Goal: Transaction & Acquisition: Book appointment/travel/reservation

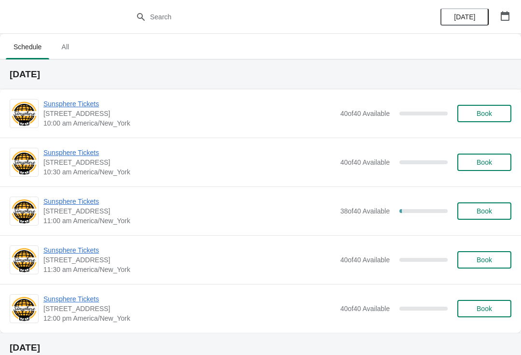
click at [479, 114] on span "Book" at bounding box center [484, 114] width 15 height 8
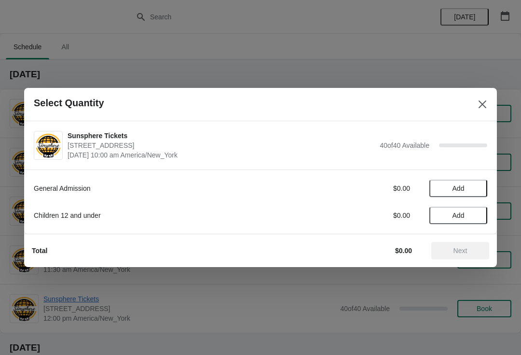
click at [471, 195] on button "Add" at bounding box center [458, 187] width 58 height 17
click at [474, 188] on icon at bounding box center [475, 188] width 10 height 10
click at [452, 252] on span "Next" at bounding box center [460, 251] width 42 height 8
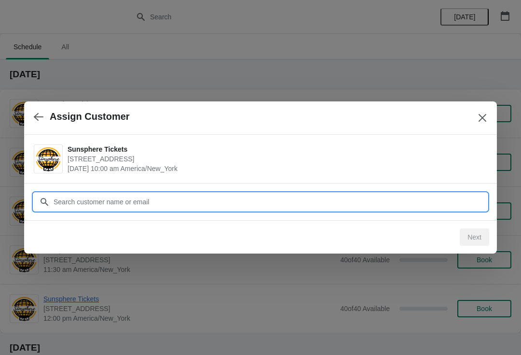
click at [263, 203] on input "Customer" at bounding box center [270, 201] width 434 height 17
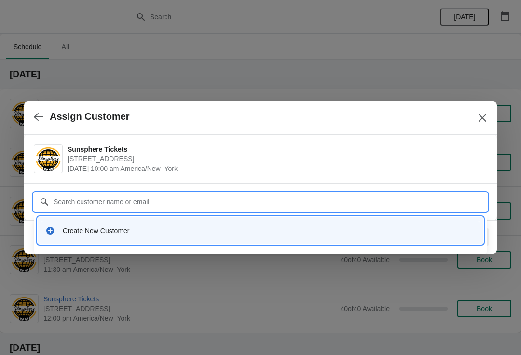
click at [165, 209] on input "Customer" at bounding box center [270, 201] width 434 height 17
click at [176, 241] on div "Create New Customer" at bounding box center [261, 230] width 446 height 27
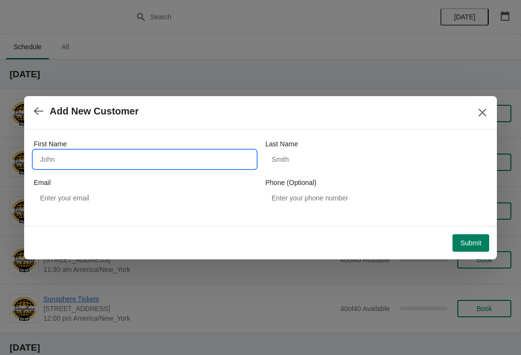
click at [104, 158] on input "First Name" at bounding box center [145, 159] width 222 height 17
type input "Walkin"
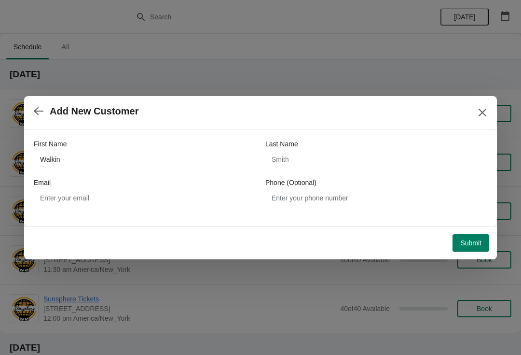
click at [471, 247] on span "Submit" at bounding box center [470, 243] width 21 height 8
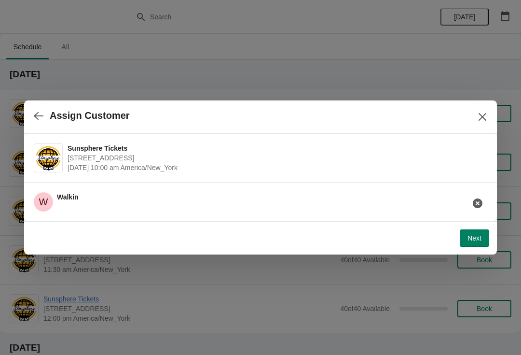
click at [484, 244] on button "Next" at bounding box center [474, 237] width 29 height 17
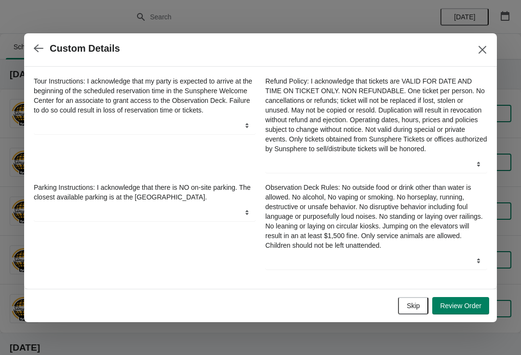
click at [460, 314] on button "Review Order" at bounding box center [460, 305] width 57 height 17
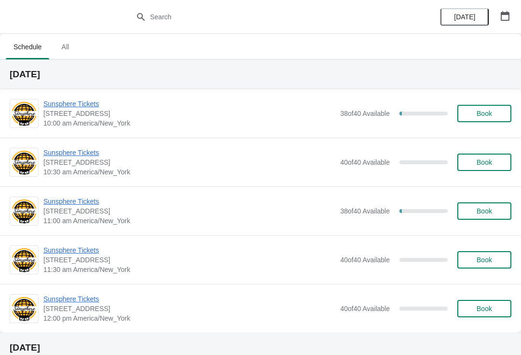
click at [481, 107] on button "Book" at bounding box center [484, 113] width 54 height 17
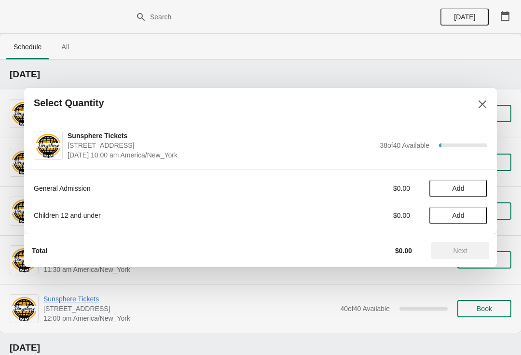
click at [474, 186] on span "Add" at bounding box center [458, 188] width 41 height 8
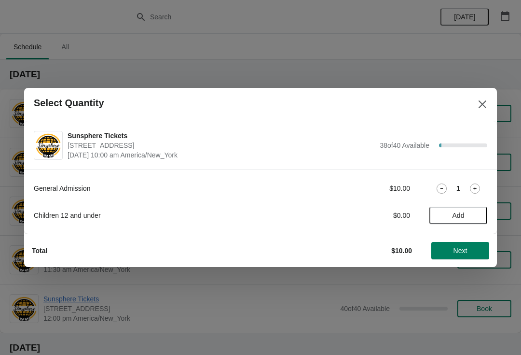
click at [452, 265] on div "Total $10.00 Next" at bounding box center [260, 249] width 473 height 33
click at [443, 248] on span "Next" at bounding box center [460, 251] width 42 height 8
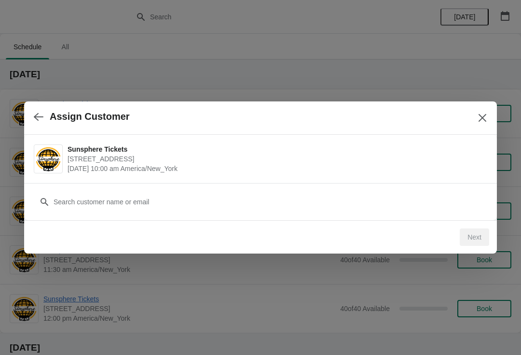
click at [302, 184] on div "Customer" at bounding box center [260, 196] width 453 height 27
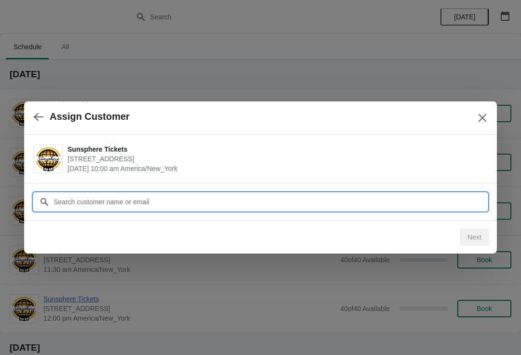
click at [61, 202] on input "Customer" at bounding box center [270, 201] width 434 height 17
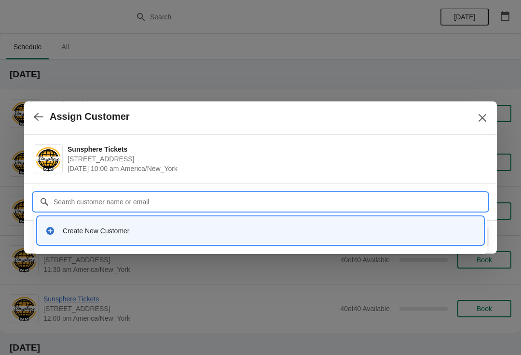
click at [85, 223] on div "Create New Customer" at bounding box center [260, 230] width 438 height 20
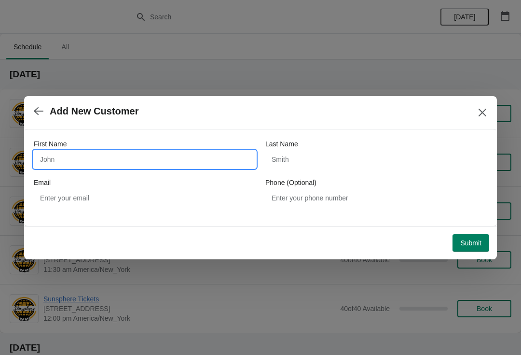
click at [60, 152] on input "First Name" at bounding box center [145, 159] width 222 height 17
type input "Walkin"
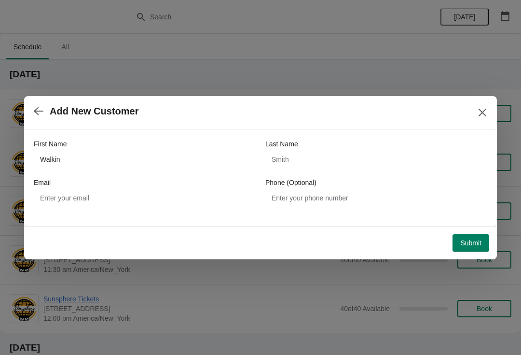
click at [467, 243] on span "Submit" at bounding box center [470, 243] width 21 height 8
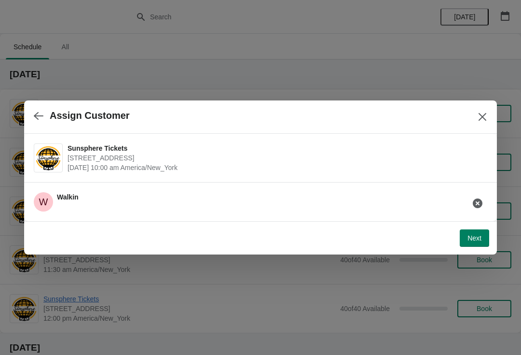
click at [464, 233] on button "Next" at bounding box center [474, 237] width 29 height 17
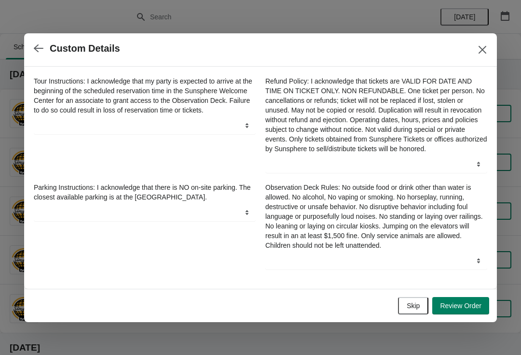
click at [460, 308] on span "Review Order" at bounding box center [460, 306] width 41 height 8
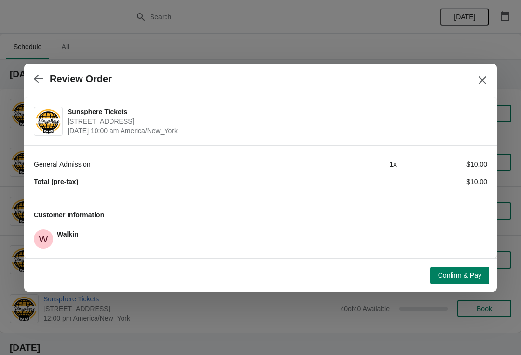
click at [458, 282] on button "Confirm & Pay" at bounding box center [459, 274] width 59 height 17
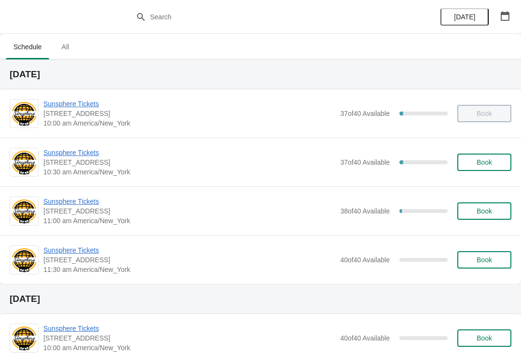
click at [497, 162] on span "Book" at bounding box center [484, 162] width 37 height 8
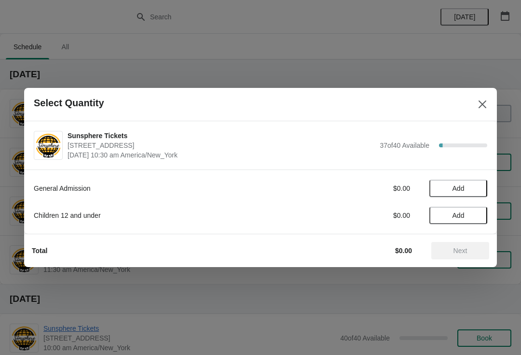
click at [481, 184] on button "Add" at bounding box center [458, 187] width 58 height 17
click at [479, 183] on icon at bounding box center [475, 188] width 10 height 10
click at [475, 249] on span "Next" at bounding box center [460, 251] width 42 height 8
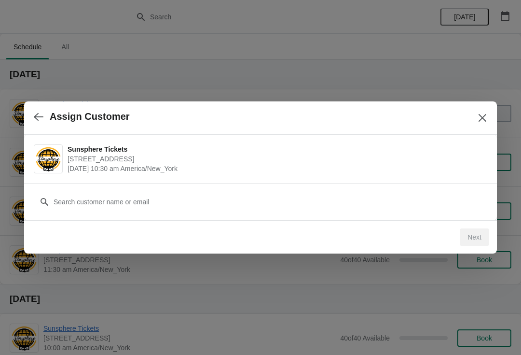
click at [216, 191] on div "Customer" at bounding box center [260, 196] width 453 height 27
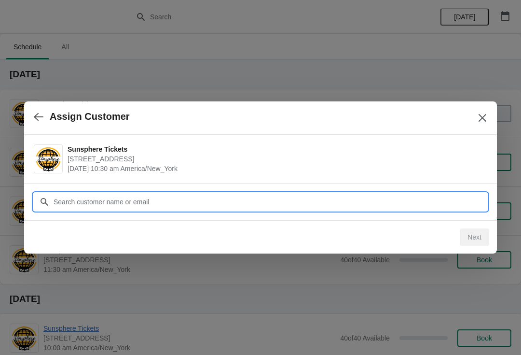
click at [169, 200] on input "Customer" at bounding box center [270, 201] width 434 height 17
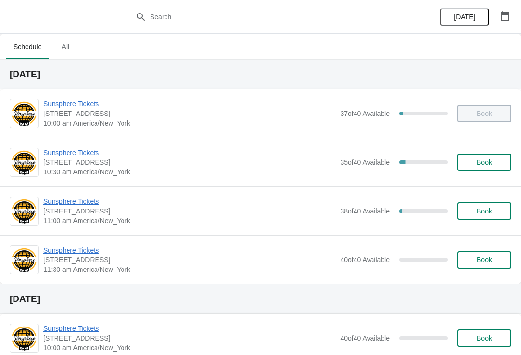
click at [502, 165] on span "Book" at bounding box center [484, 162] width 37 height 8
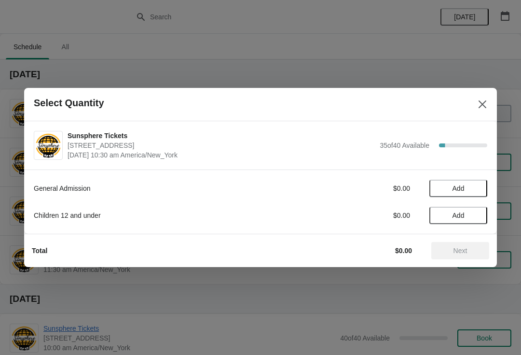
click at [475, 191] on span "Add" at bounding box center [458, 188] width 41 height 8
click at [471, 186] on icon at bounding box center [475, 188] width 10 height 10
click at [472, 184] on icon at bounding box center [475, 188] width 10 height 10
click at [464, 240] on div "Total $30.00 Next" at bounding box center [256, 246] width 465 height 25
click at [461, 251] on span "Next" at bounding box center [460, 251] width 14 height 8
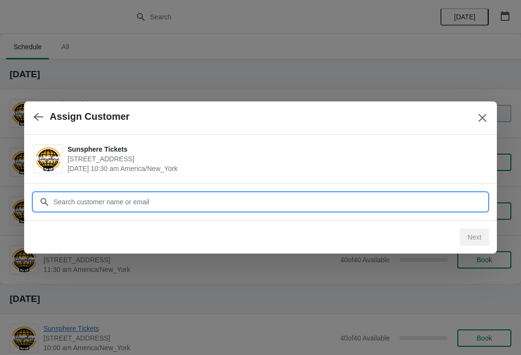
click at [134, 202] on input "Customer" at bounding box center [270, 201] width 434 height 17
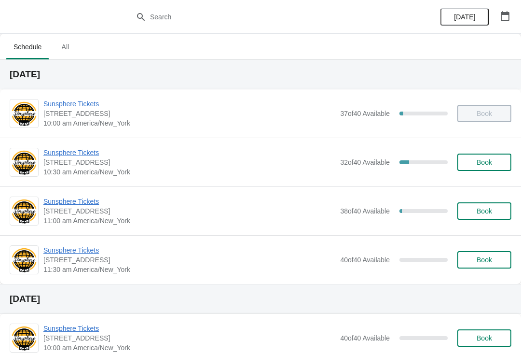
click at [485, 158] on span "Book" at bounding box center [484, 162] width 15 height 8
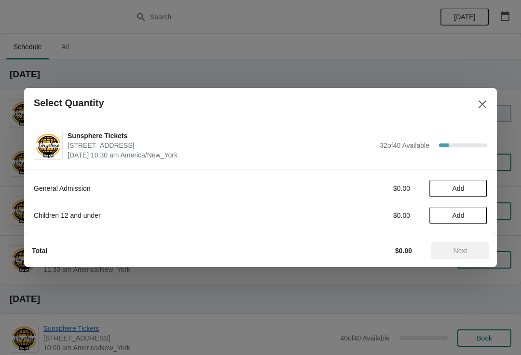
click at [474, 189] on span "Add" at bounding box center [458, 188] width 41 height 8
click at [473, 184] on icon at bounding box center [475, 188] width 10 height 10
click at [465, 256] on button "Next" at bounding box center [460, 250] width 58 height 17
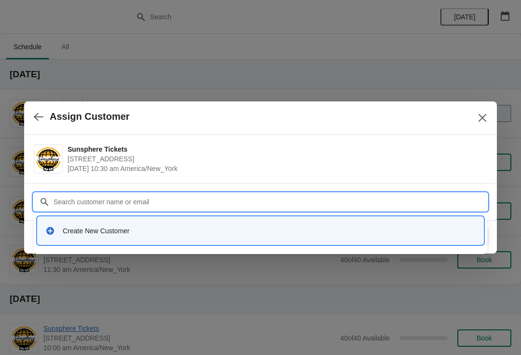
click at [146, 231] on div "Create New Customer" at bounding box center [269, 231] width 413 height 10
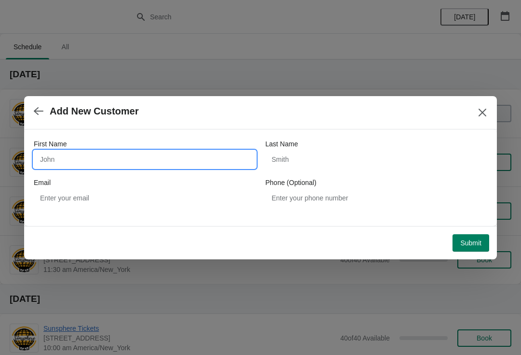
click at [105, 160] on input "First Name" at bounding box center [145, 159] width 222 height 17
type input "W"
click at [468, 235] on button "Submit" at bounding box center [471, 242] width 37 height 17
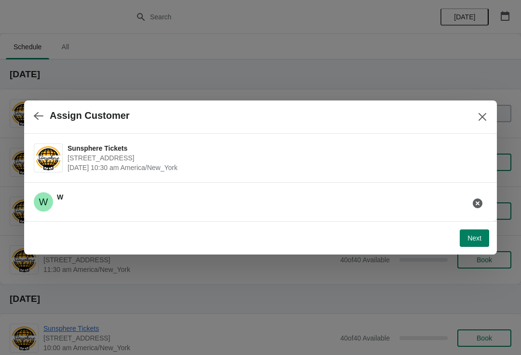
click at [472, 236] on span "Next" at bounding box center [474, 238] width 14 height 8
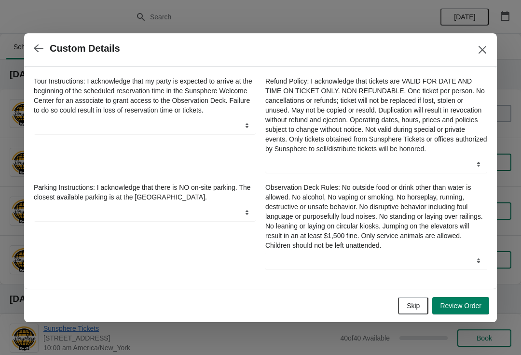
click at [417, 309] on span "Skip" at bounding box center [413, 306] width 13 height 8
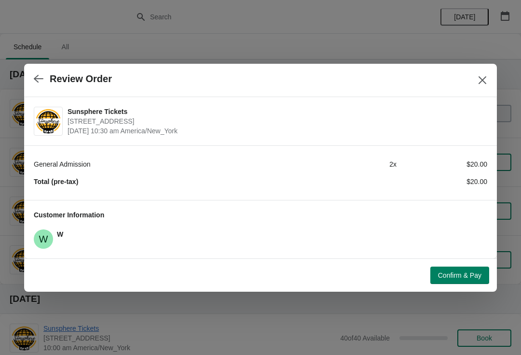
click at [462, 260] on div "Confirm & Pay" at bounding box center [256, 271] width 465 height 25
click at [460, 263] on div "Confirm & Pay" at bounding box center [258, 272] width 461 height 21
click at [447, 271] on span "Confirm & Pay" at bounding box center [459, 275] width 43 height 8
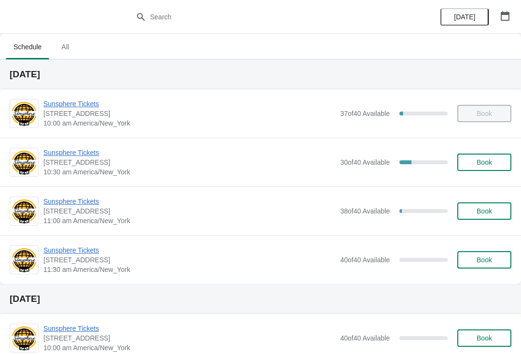
click at [490, 167] on button "Book" at bounding box center [484, 161] width 54 height 17
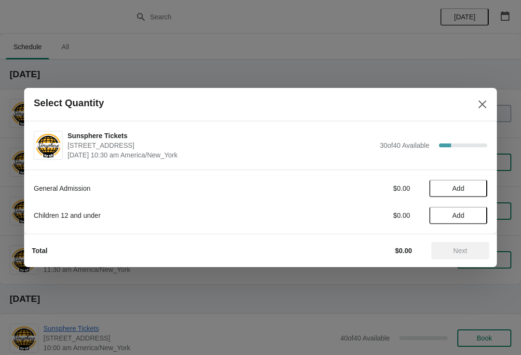
click at [470, 192] on button "Add" at bounding box center [458, 187] width 58 height 17
click at [476, 189] on icon at bounding box center [475, 188] width 10 height 10
click at [456, 248] on span "Next" at bounding box center [460, 251] width 14 height 8
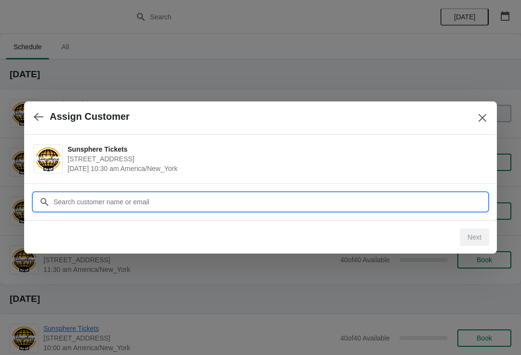
click at [354, 198] on input "Customer" at bounding box center [270, 201] width 434 height 17
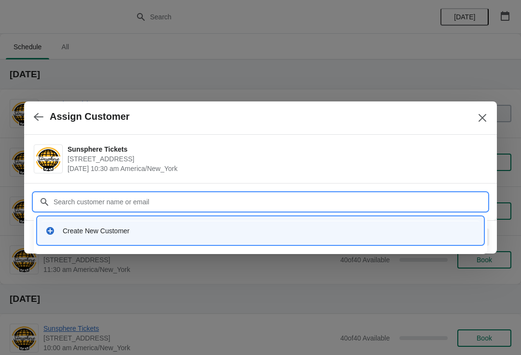
click at [198, 237] on div "Create New Customer" at bounding box center [260, 230] width 438 height 20
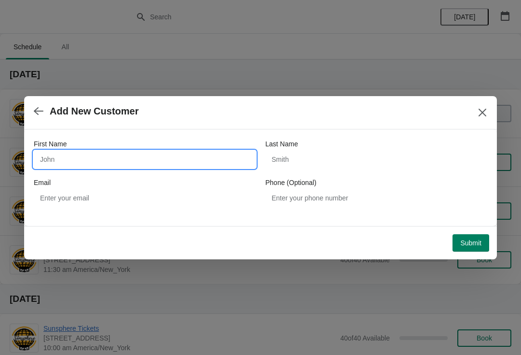
click at [157, 167] on input "First Name" at bounding box center [145, 159] width 222 height 17
type input "W"
click at [469, 234] on button "Submit" at bounding box center [471, 242] width 37 height 17
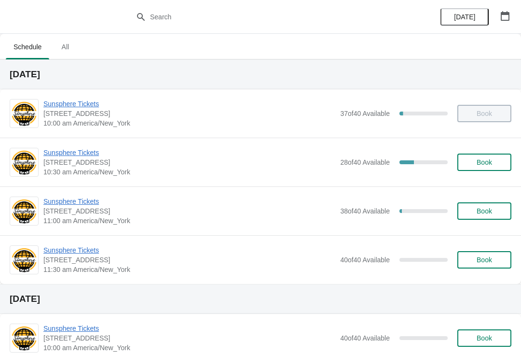
click at [460, 165] on button "Book" at bounding box center [484, 161] width 54 height 17
click at [79, 196] on span "Sunsphere Tickets" at bounding box center [189, 201] width 292 height 10
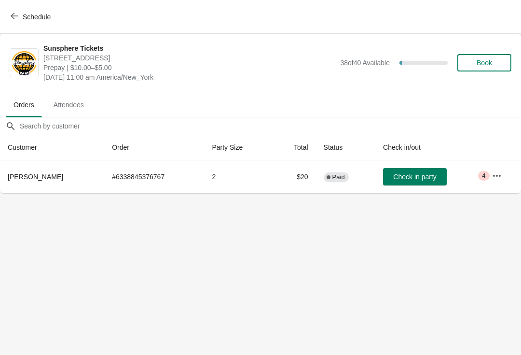
click at [409, 182] on button "Check in party" at bounding box center [415, 176] width 64 height 17
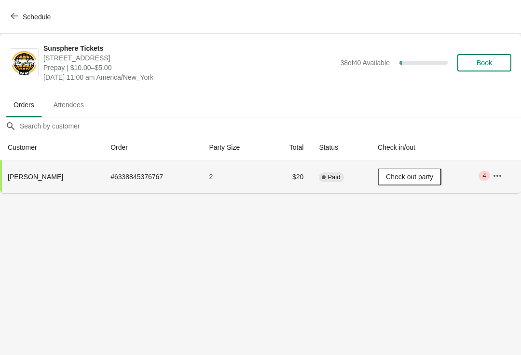
click at [492, 64] on span "Book" at bounding box center [484, 63] width 15 height 8
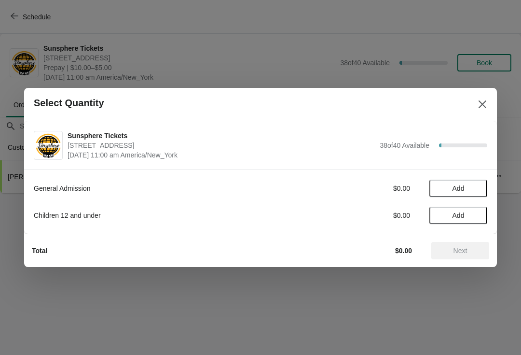
click at [479, 185] on span "Add" at bounding box center [458, 188] width 41 height 8
click at [477, 187] on icon at bounding box center [475, 188] width 10 height 10
click at [466, 251] on span "Next" at bounding box center [460, 251] width 14 height 8
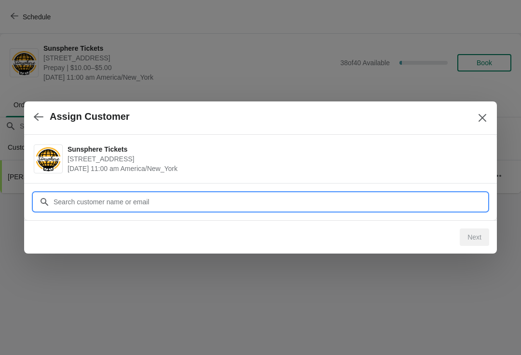
click at [431, 197] on input "Customer" at bounding box center [270, 201] width 434 height 17
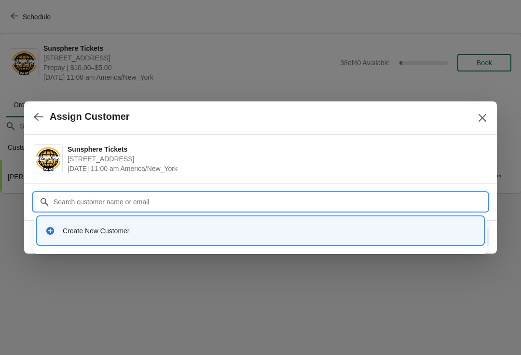
click at [221, 219] on div "Create New Customer" at bounding box center [261, 230] width 446 height 27
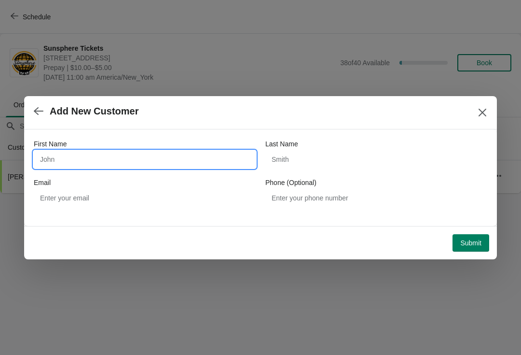
click at [175, 152] on input "First Name" at bounding box center [145, 159] width 222 height 17
type input "W"
click at [473, 235] on button "Submit" at bounding box center [471, 242] width 37 height 17
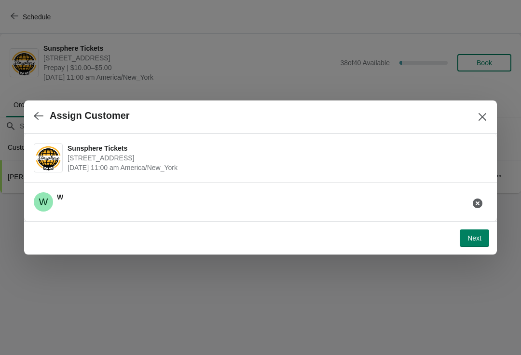
click at [474, 241] on span "Next" at bounding box center [474, 238] width 14 height 8
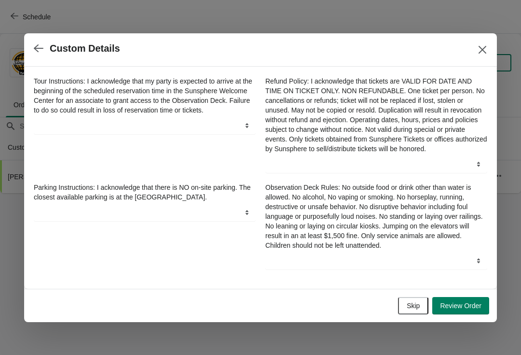
click at [413, 302] on button "Skip" at bounding box center [413, 305] width 30 height 17
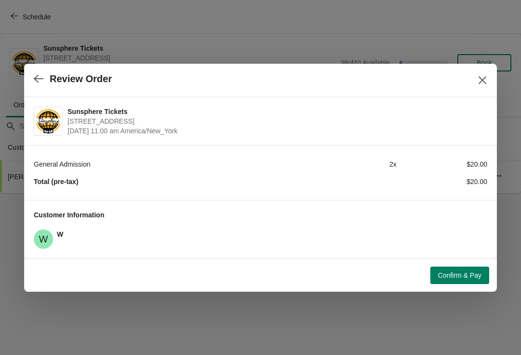
click at [457, 273] on span "Confirm & Pay" at bounding box center [459, 275] width 43 height 8
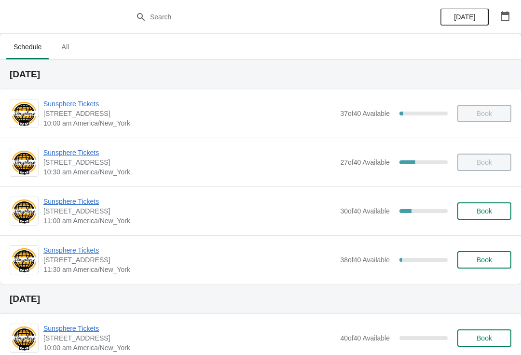
click at [82, 247] on span "Sunsphere Tickets" at bounding box center [189, 250] width 292 height 10
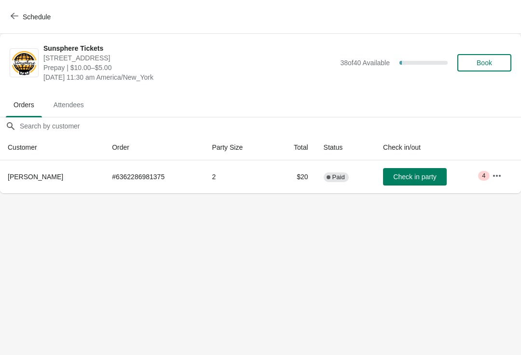
click at [415, 176] on span "Check in party" at bounding box center [414, 177] width 43 height 8
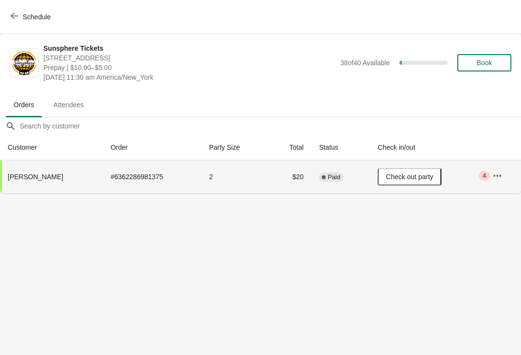
click at [502, 56] on button "Book" at bounding box center [484, 62] width 54 height 17
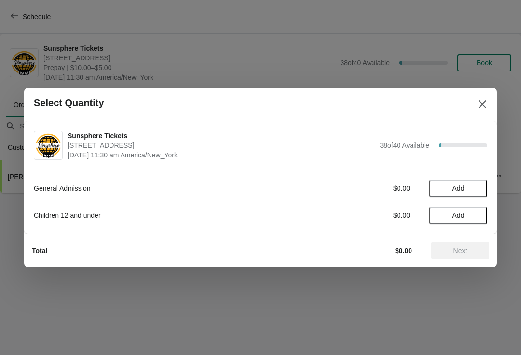
click at [471, 195] on button "Add" at bounding box center [458, 187] width 58 height 17
click at [472, 191] on icon at bounding box center [475, 188] width 10 height 10
click at [456, 249] on span "Next" at bounding box center [460, 251] width 14 height 8
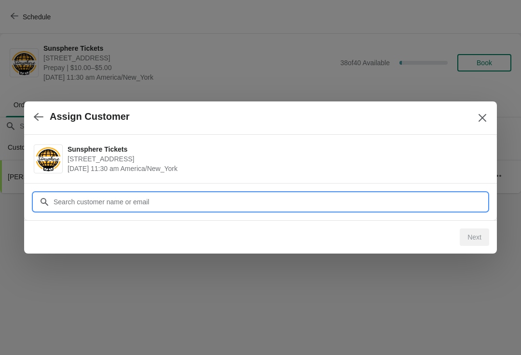
click at [388, 197] on input "Customer" at bounding box center [270, 201] width 434 height 17
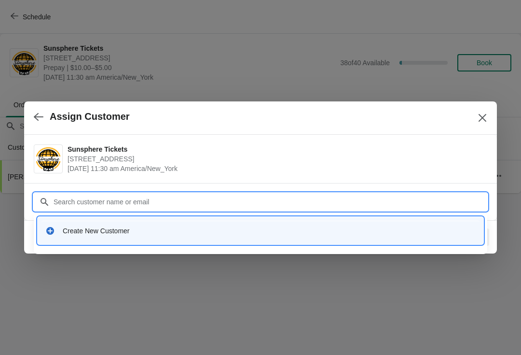
click at [146, 234] on div "Create New Customer" at bounding box center [269, 231] width 413 height 10
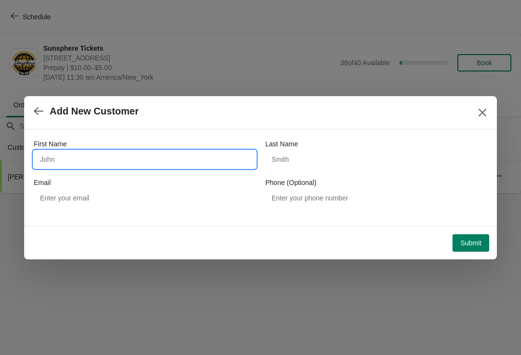
click at [192, 163] on input "First Name" at bounding box center [145, 159] width 222 height 17
type input "W"
click at [465, 231] on div "Submit" at bounding box center [258, 240] width 461 height 21
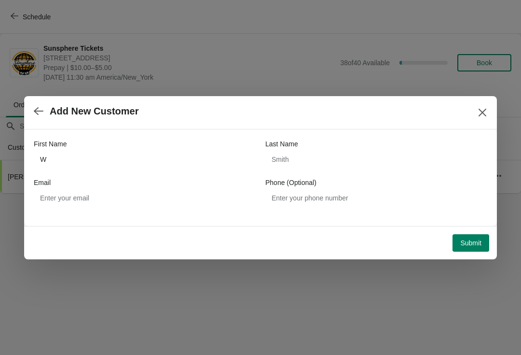
click at [466, 243] on span "Submit" at bounding box center [470, 243] width 21 height 8
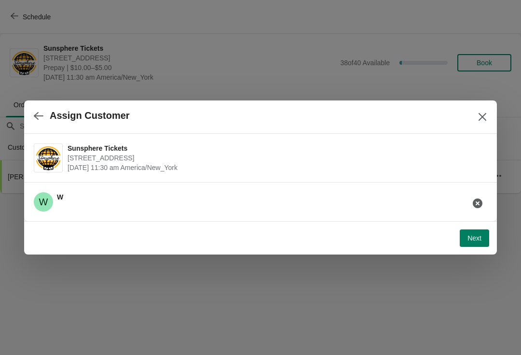
click at [469, 238] on span "Next" at bounding box center [474, 238] width 14 height 8
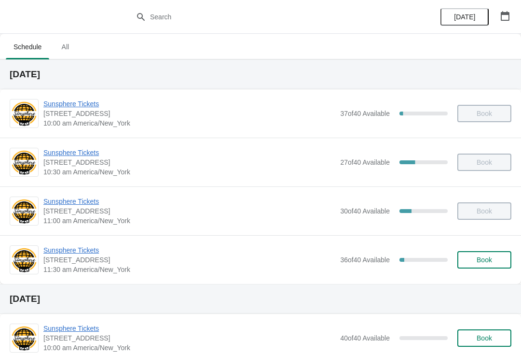
click at [484, 249] on div "Sunsphere Tickets [STREET_ADDRESS] 11:30 am America/New_York 36 of 40 Available…" at bounding box center [277, 259] width 468 height 29
click at [489, 267] on button "Book" at bounding box center [484, 259] width 54 height 17
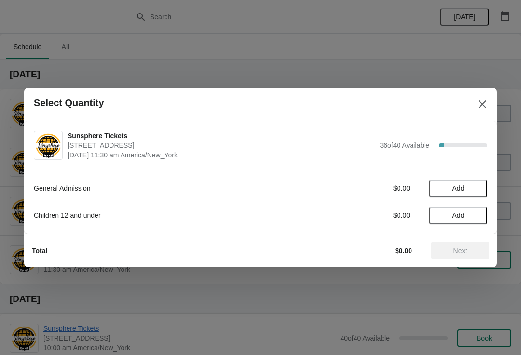
click at [478, 189] on span "Add" at bounding box center [458, 188] width 41 height 8
click at [477, 191] on icon at bounding box center [475, 188] width 10 height 10
click at [478, 185] on icon at bounding box center [475, 188] width 10 height 10
click at [475, 192] on icon at bounding box center [475, 188] width 10 height 10
click at [457, 247] on span "Next" at bounding box center [460, 251] width 14 height 8
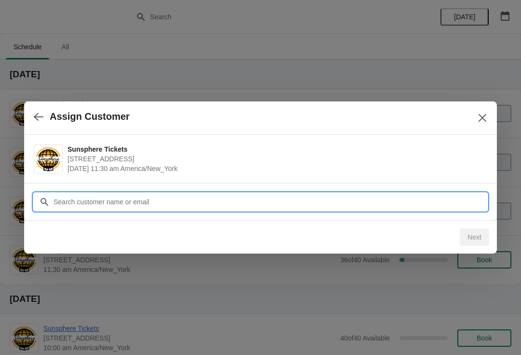
click at [419, 197] on input "Customer" at bounding box center [270, 201] width 434 height 17
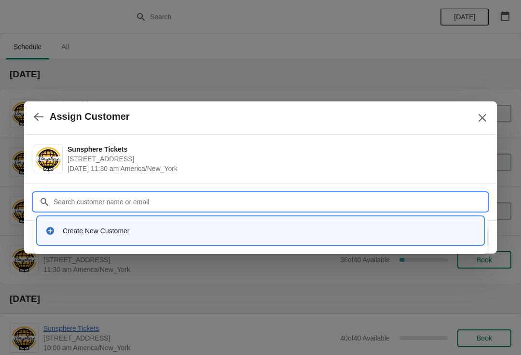
click at [187, 232] on div "Create New Customer" at bounding box center [269, 231] width 413 height 10
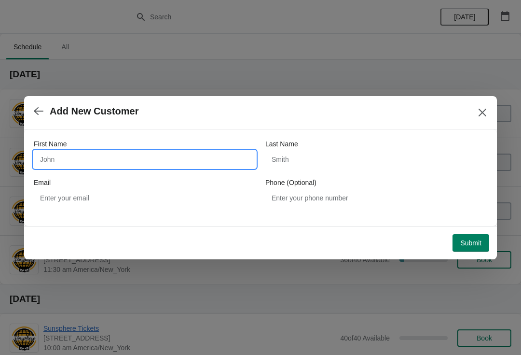
click at [179, 167] on input "First Name" at bounding box center [145, 159] width 222 height 17
type input "W"
click at [467, 234] on button "Submit" at bounding box center [471, 242] width 37 height 17
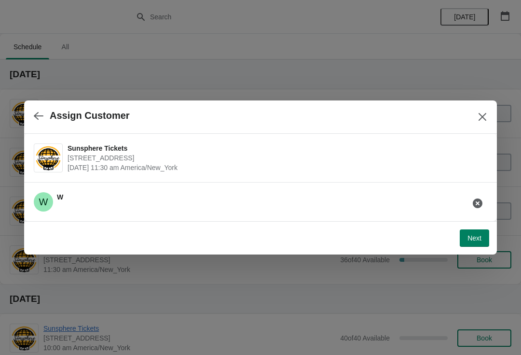
click at [472, 231] on button "Next" at bounding box center [474, 237] width 29 height 17
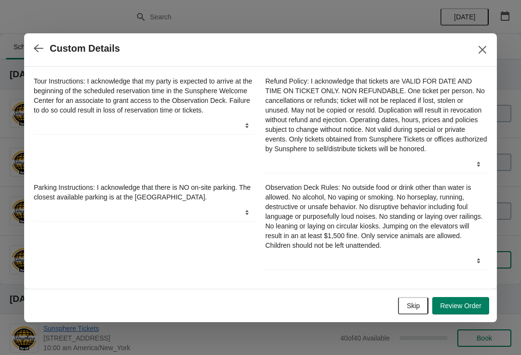
click at [411, 309] on span "Skip" at bounding box center [413, 306] width 13 height 8
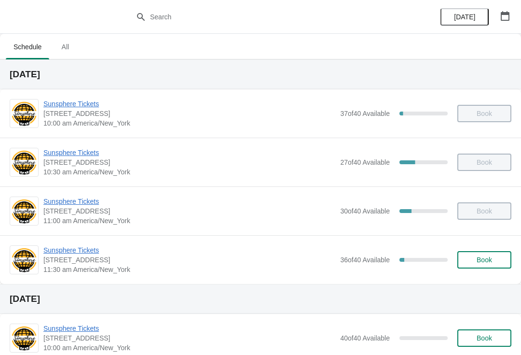
click at [492, 253] on button "Book" at bounding box center [484, 259] width 54 height 17
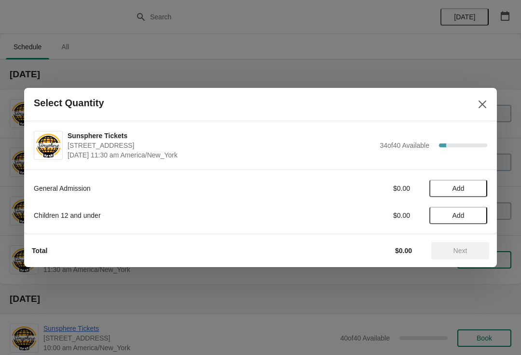
click at [475, 186] on span "Add" at bounding box center [458, 188] width 41 height 8
click at [476, 189] on icon at bounding box center [475, 188] width 10 height 10
click at [453, 244] on button "Next" at bounding box center [460, 250] width 58 height 17
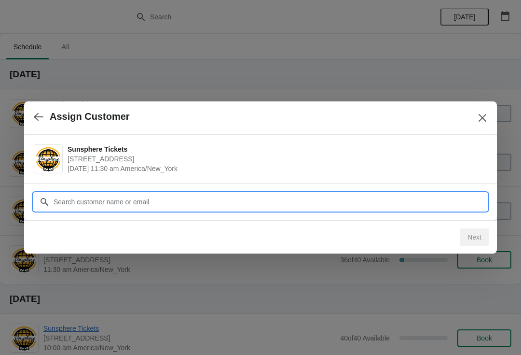
click at [403, 202] on input "Customer" at bounding box center [270, 201] width 434 height 17
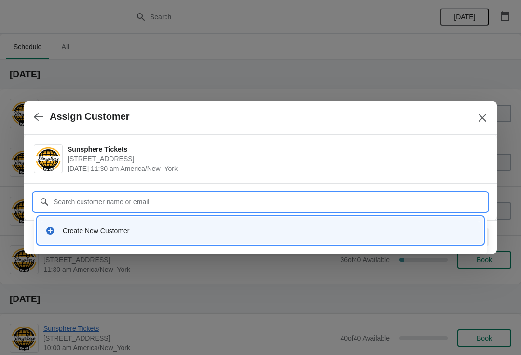
click at [163, 241] on div "Create New Customer" at bounding box center [261, 230] width 446 height 27
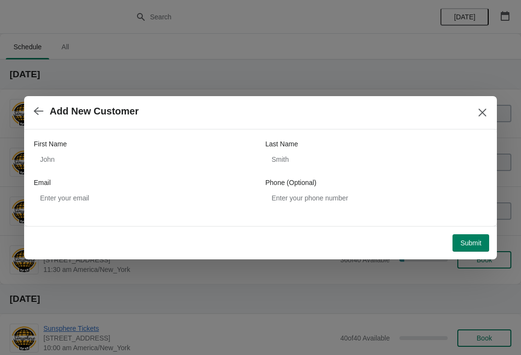
click at [159, 173] on div "First Name Last Name Email Phone (Optional)" at bounding box center [260, 173] width 453 height 68
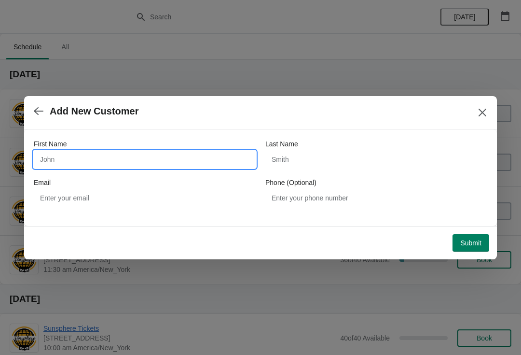
click at [90, 165] on input "First Name" at bounding box center [145, 159] width 222 height 17
type input "W"
click at [470, 230] on div "Submit" at bounding box center [258, 240] width 461 height 21
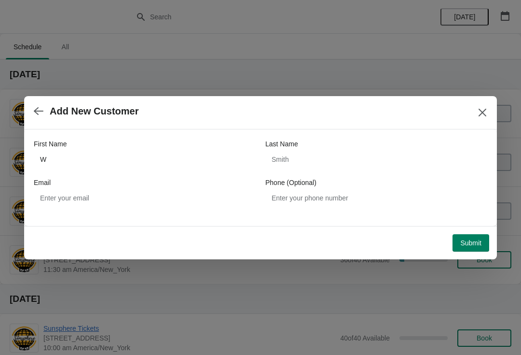
click at [465, 234] on button "Submit" at bounding box center [471, 242] width 37 height 17
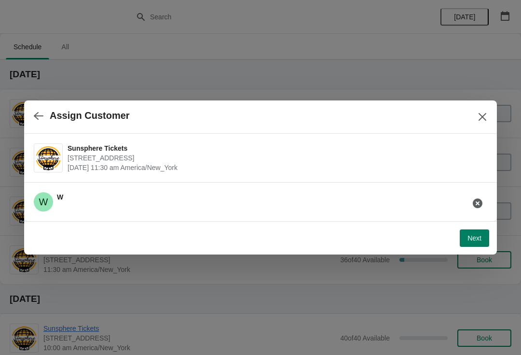
click at [470, 237] on span "Next" at bounding box center [474, 238] width 14 height 8
